Goal: Find specific page/section: Find specific page/section

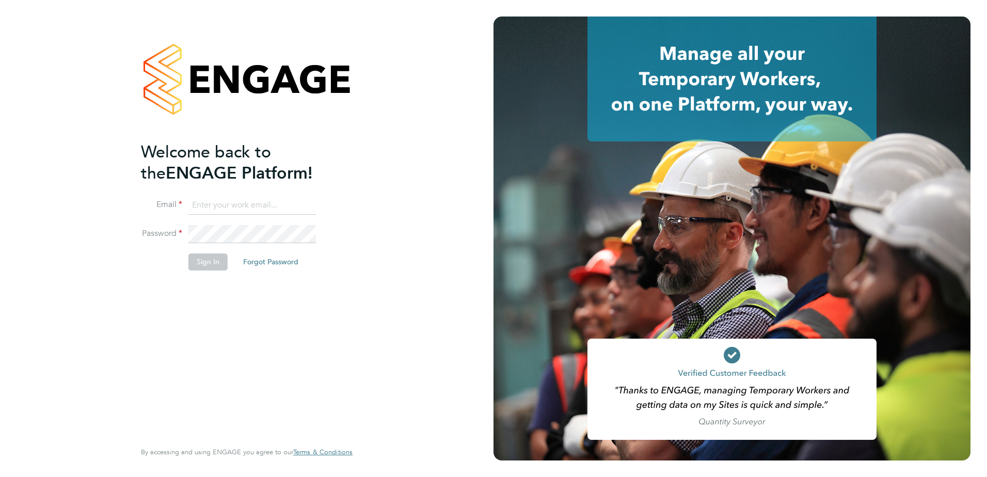
type input "[PERSON_NAME][EMAIL_ADDRESS][DOMAIN_NAME]"
click at [208, 264] on button "Sign In" at bounding box center [207, 261] width 39 height 17
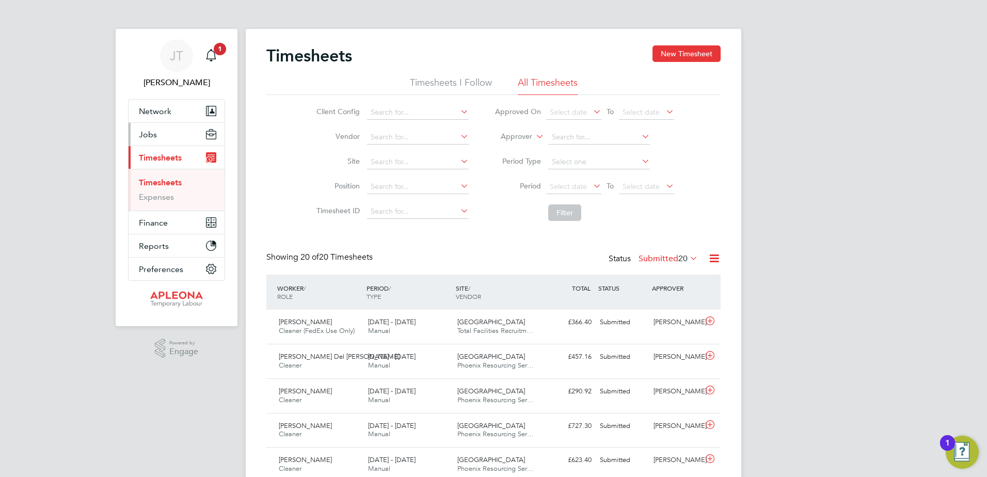
click at [145, 135] on span "Jobs" at bounding box center [148, 135] width 18 height 10
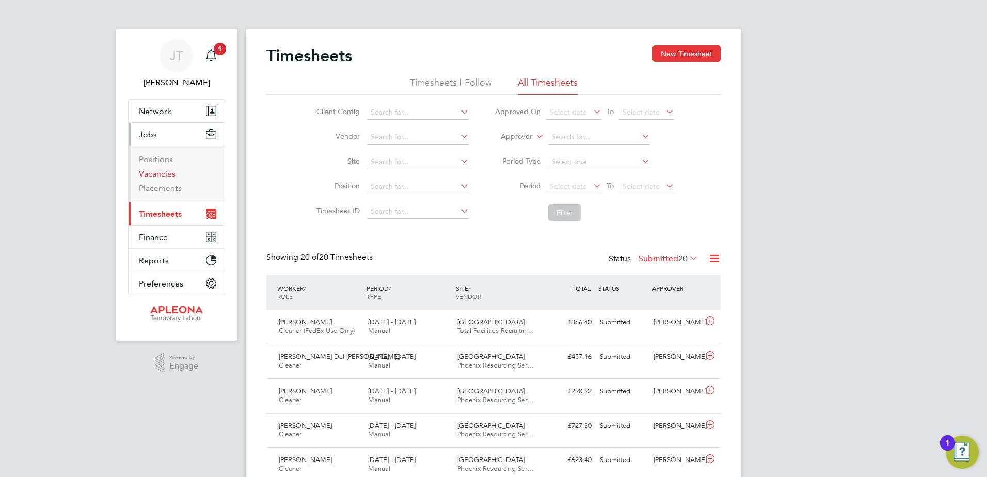
click at [155, 173] on link "Vacancies" at bounding box center [157, 174] width 37 height 10
